Goal: Task Accomplishment & Management: Manage account settings

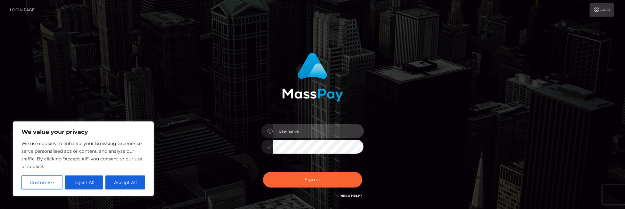
click at [285, 136] on input "text" at bounding box center [318, 131] width 91 height 14
type input "angeli555ette@gmail.com"
click at [263, 172] on button "Sign in" at bounding box center [312, 180] width 99 height 16
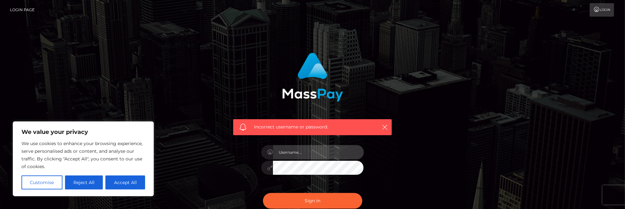
click at [301, 151] on input "text" at bounding box center [318, 152] width 91 height 14
type input "angeli555ette@gmail.com"
click at [263, 193] on button "Sign in" at bounding box center [312, 201] width 99 height 16
click at [289, 155] on input "text" at bounding box center [318, 152] width 91 height 14
type input "[EMAIL_ADDRESS][DOMAIN_NAME]"
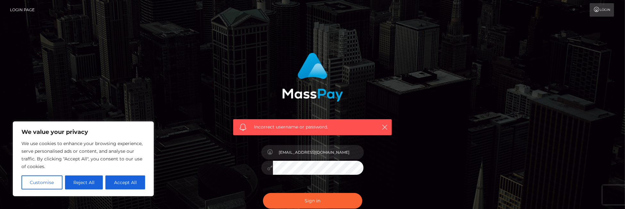
click at [263, 193] on button "Sign in" at bounding box center [312, 201] width 99 height 16
click at [314, 158] on input "text" at bounding box center [318, 152] width 91 height 14
type input "[EMAIL_ADDRESS][DOMAIN_NAME]"
click at [263, 193] on button "Sign in" at bounding box center [312, 201] width 99 height 16
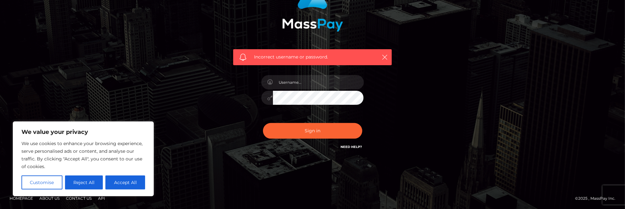
scroll to position [70, 0]
click at [202, 149] on div "Incorrect username or password." at bounding box center [312, 70] width 365 height 184
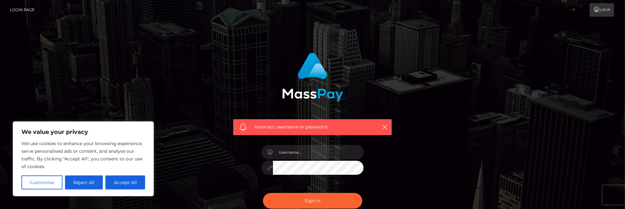
drag, startPoint x: 213, startPoint y: 62, endPoint x: 182, endPoint y: 46, distance: 34.9
click at [211, 60] on div "Incorrect username or password." at bounding box center [312, 140] width 365 height 184
click at [12, 12] on link "Login Page" at bounding box center [22, 9] width 25 height 13
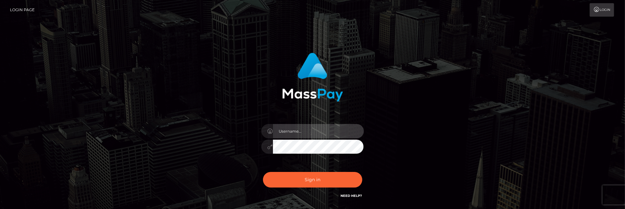
click at [281, 125] on input "text" at bounding box center [318, 131] width 91 height 14
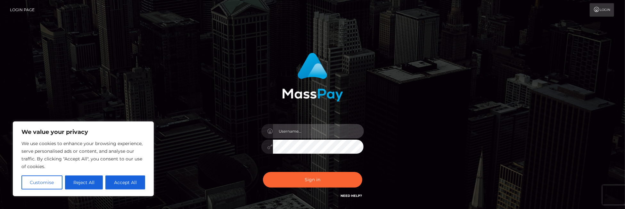
type input "angeli555ette@gmail.com"
click at [263, 172] on button "Sign in" at bounding box center [312, 180] width 99 height 16
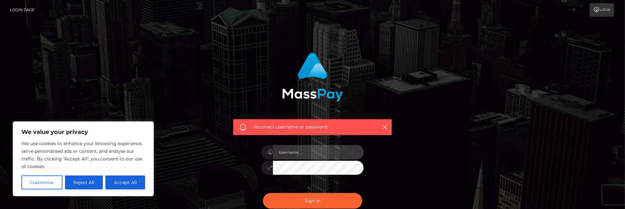
click at [316, 154] on input "text" at bounding box center [318, 152] width 91 height 14
type input "[EMAIL_ADDRESS][DOMAIN_NAME]"
click at [263, 193] on button "Sign in" at bounding box center [312, 201] width 99 height 16
